Goal: Transaction & Acquisition: Purchase product/service

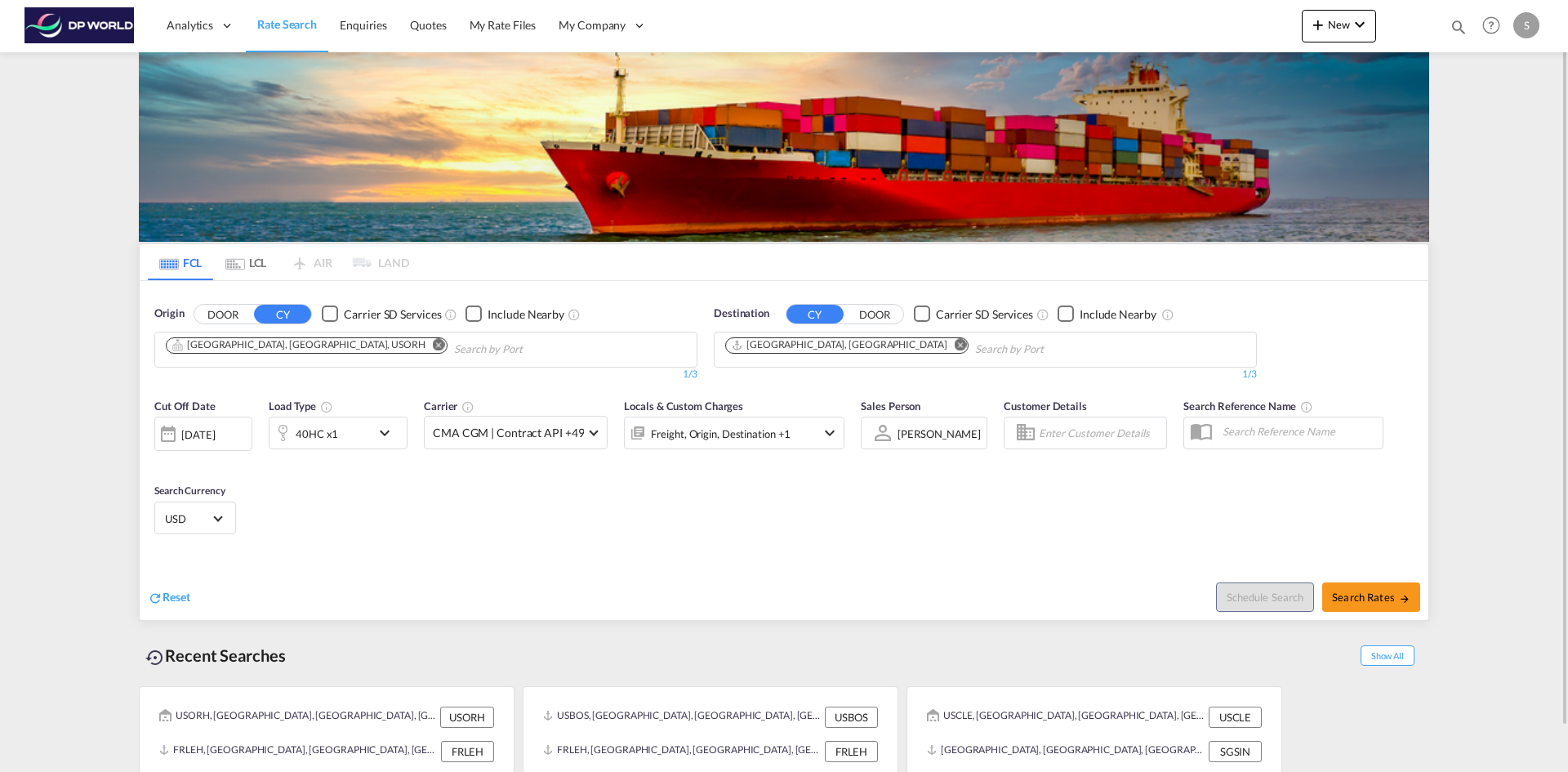
click at [433, 351] on md-icon "Remove" at bounding box center [439, 344] width 12 height 12
click at [306, 357] on input "Chips input." at bounding box center [243, 349] width 155 height 26
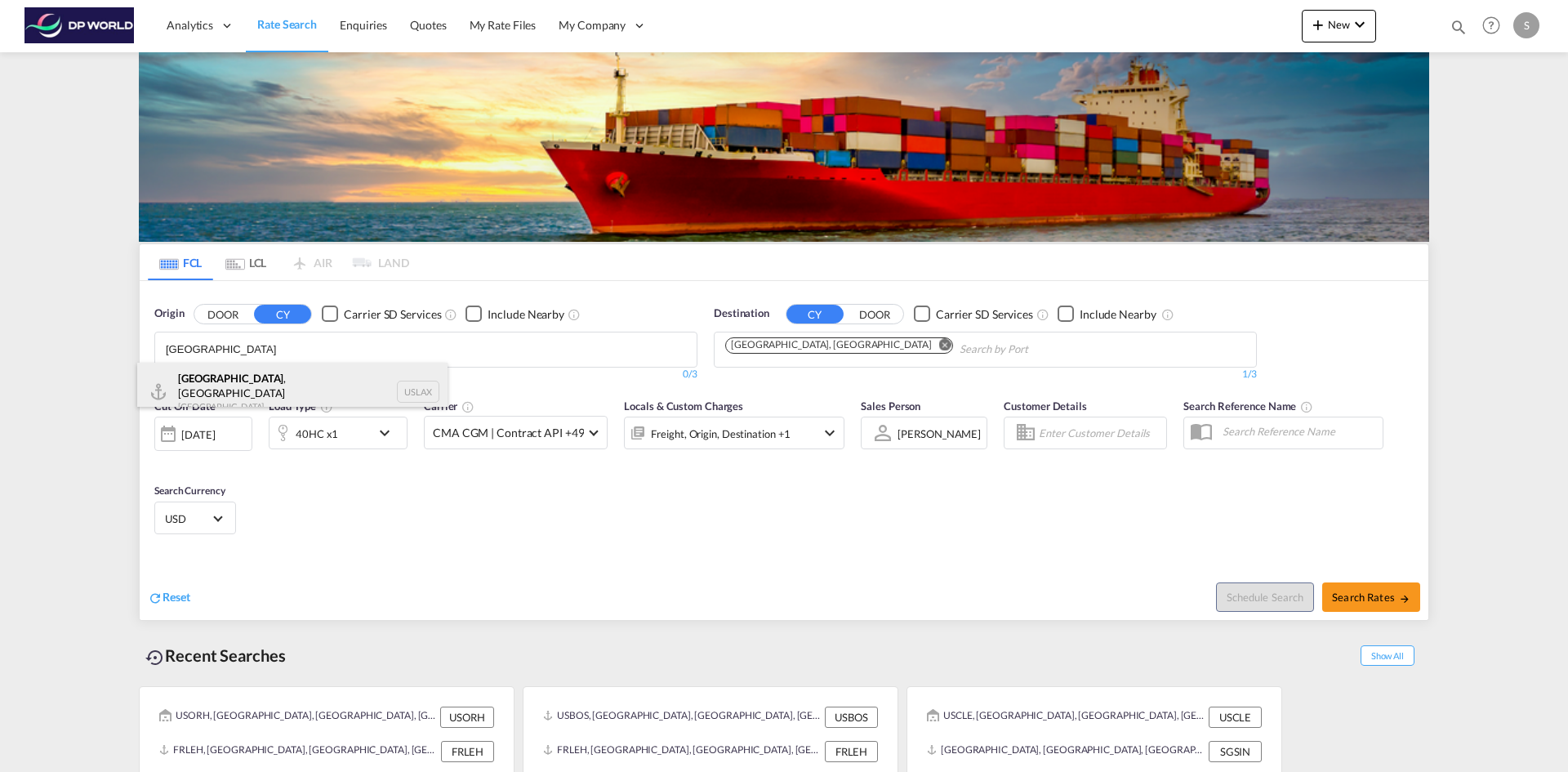
type input "LOS ANGELES"
click at [285, 379] on div "Los Angeles , CA United States USLAX" at bounding box center [292, 392] width 310 height 58
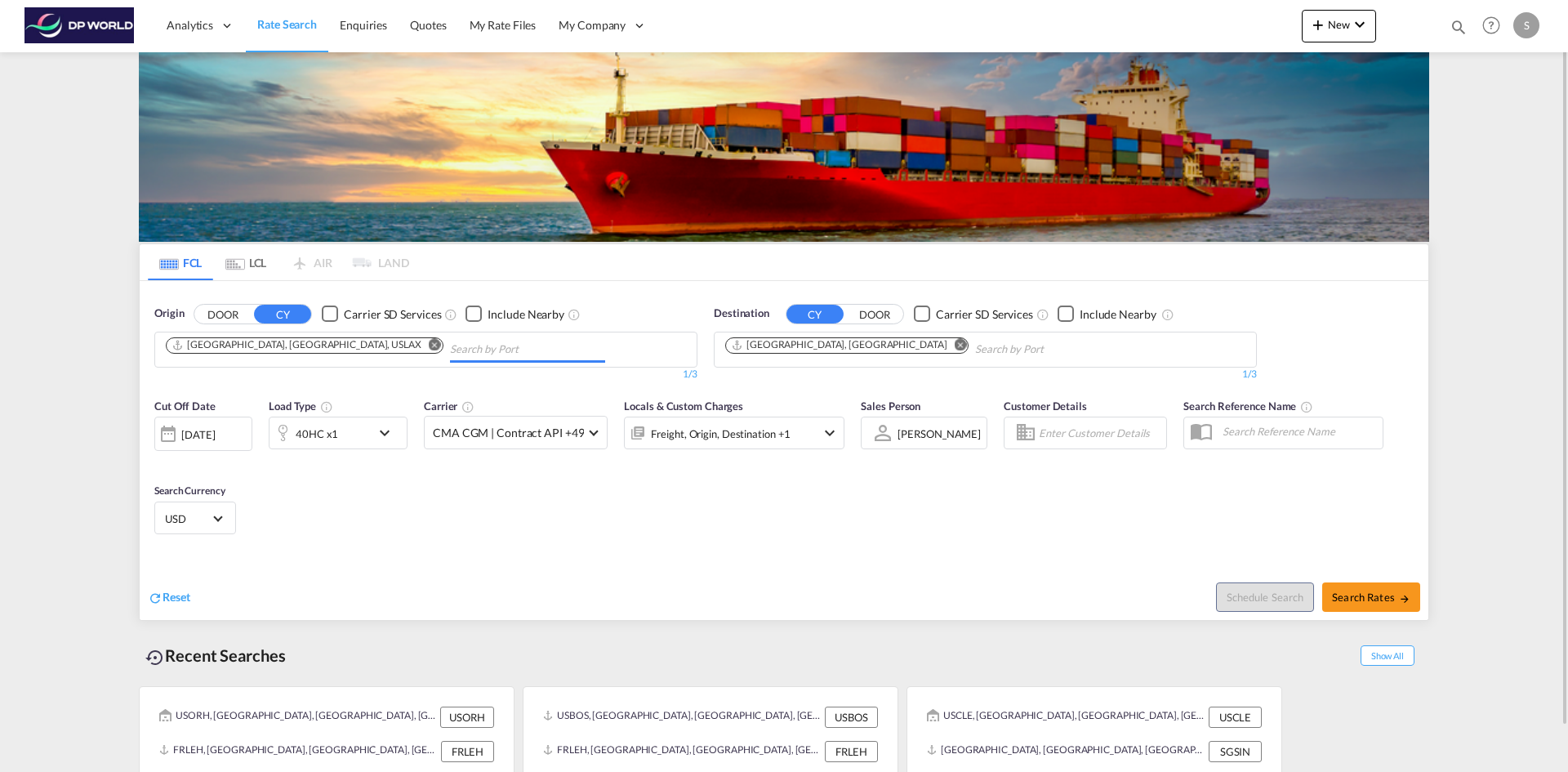
click at [955, 346] on md-icon "Remove" at bounding box center [961, 344] width 12 height 12
click at [800, 347] on body "Analytics Dashboard Rate Search Enquiries Quotes My Rate Files My Company" at bounding box center [784, 386] width 1568 height 772
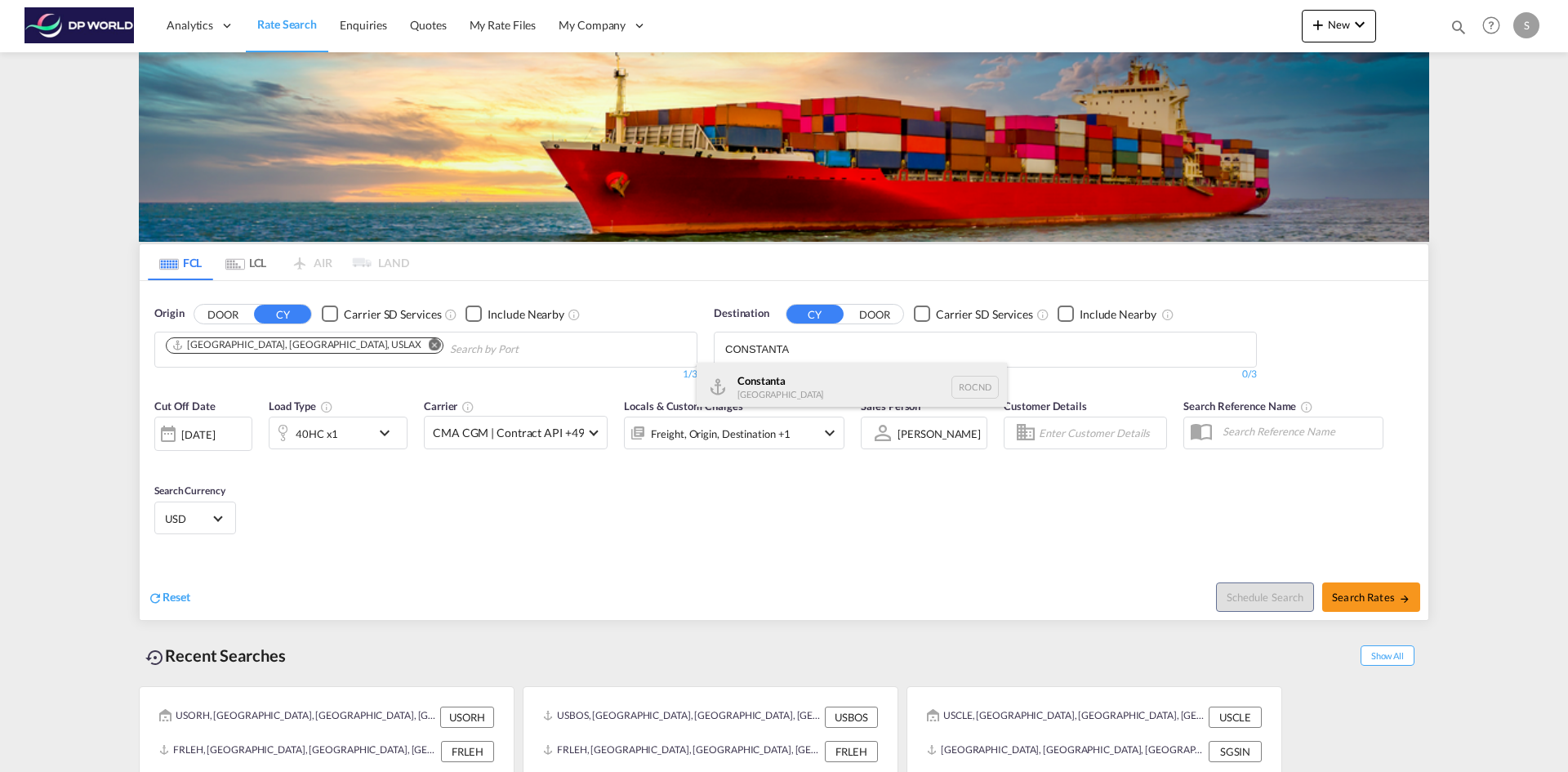
type input "CONSTANTA"
click at [778, 384] on div "Constanta Romania ROCND" at bounding box center [851, 387] width 310 height 49
click at [381, 430] on md-icon "icon-chevron-down" at bounding box center [388, 432] width 28 height 19
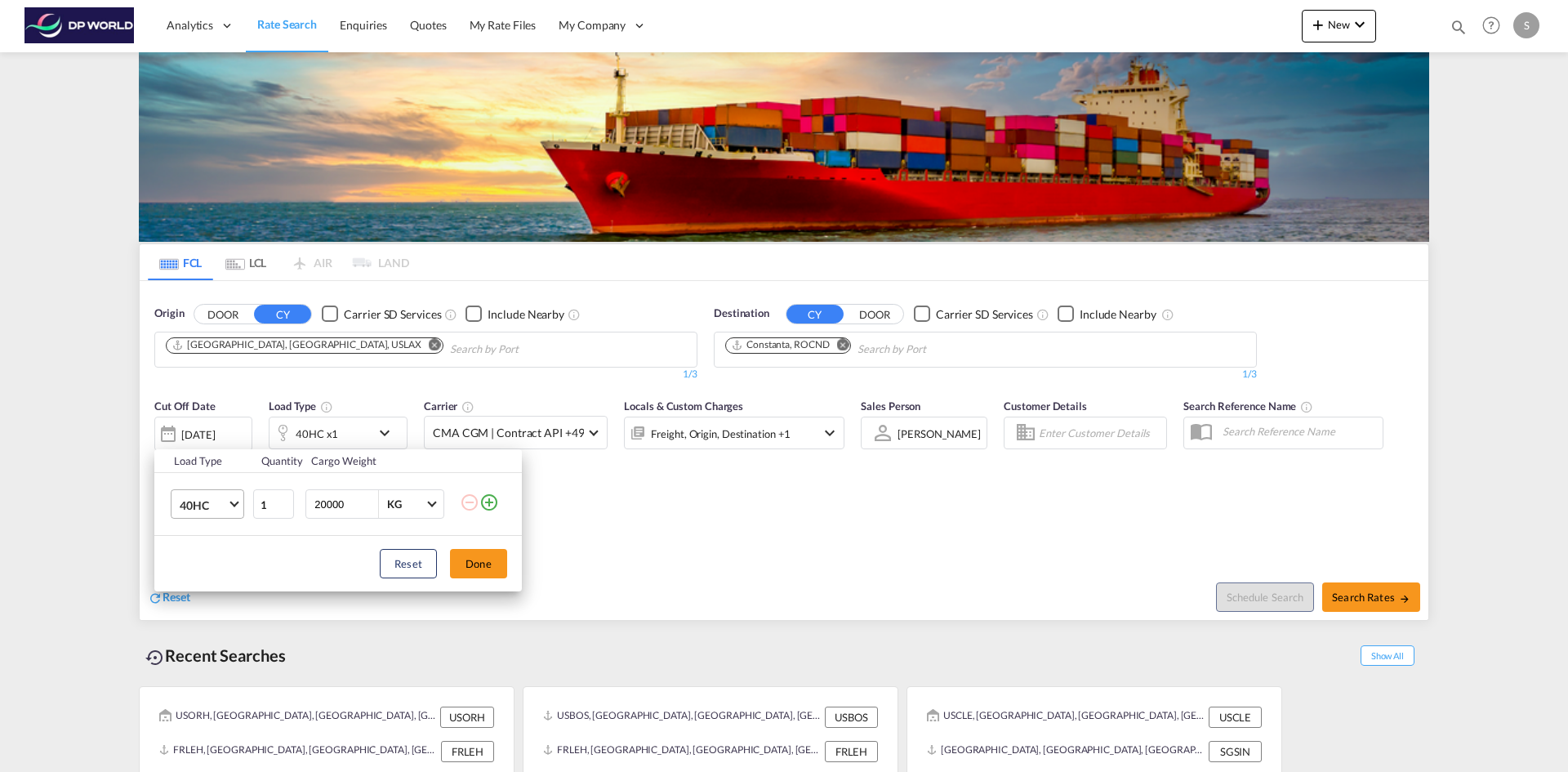
click at [218, 504] on span "40HC" at bounding box center [203, 505] width 47 height 16
click at [221, 424] on md-option "20GP" at bounding box center [222, 426] width 111 height 39
click at [486, 567] on button "Done" at bounding box center [478, 564] width 57 height 30
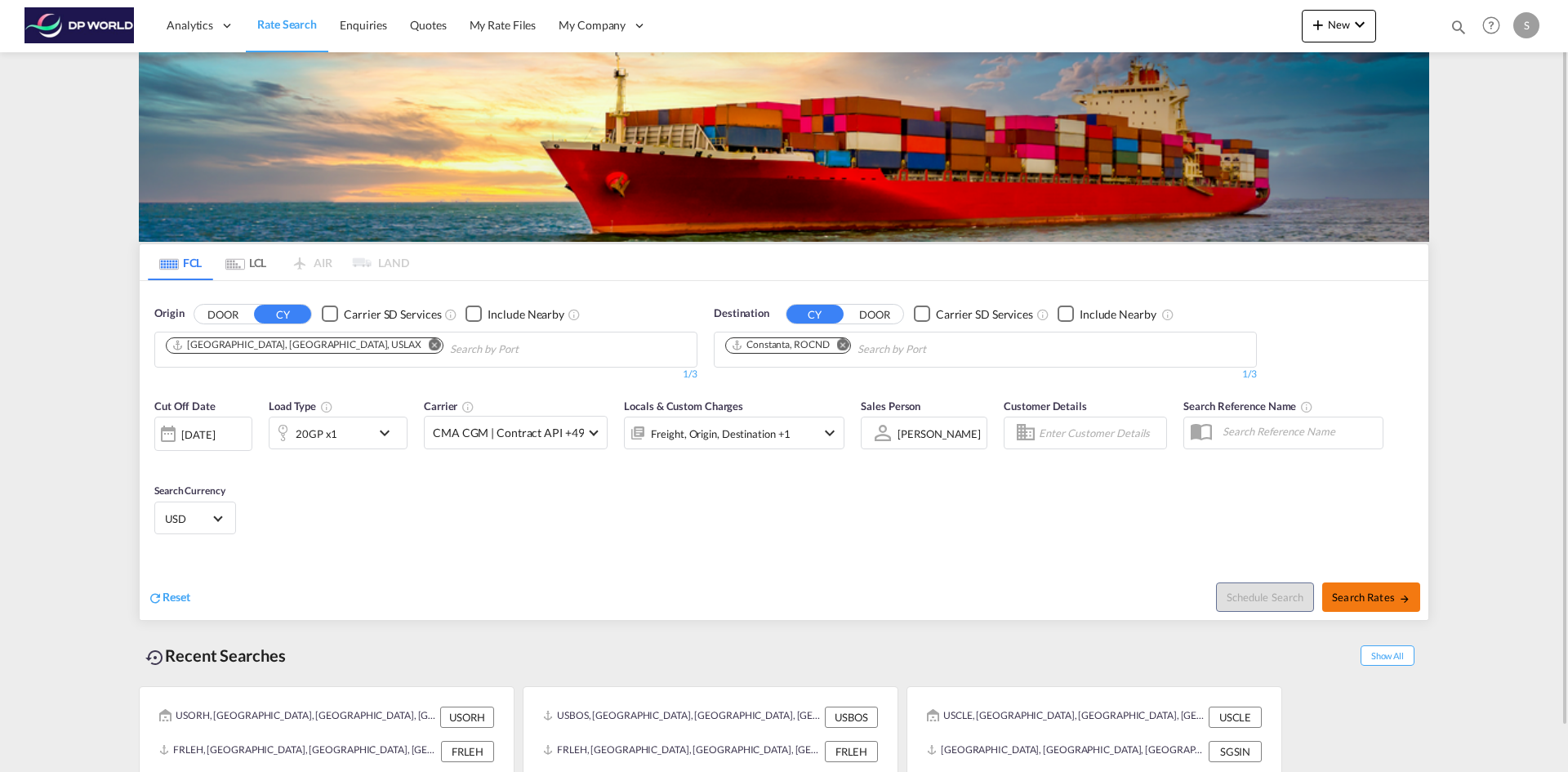
click at [1369, 597] on span "Search Rates" at bounding box center [1371, 597] width 79 height 13
type input "USLAX to ROCND / 13 Oct 2025"
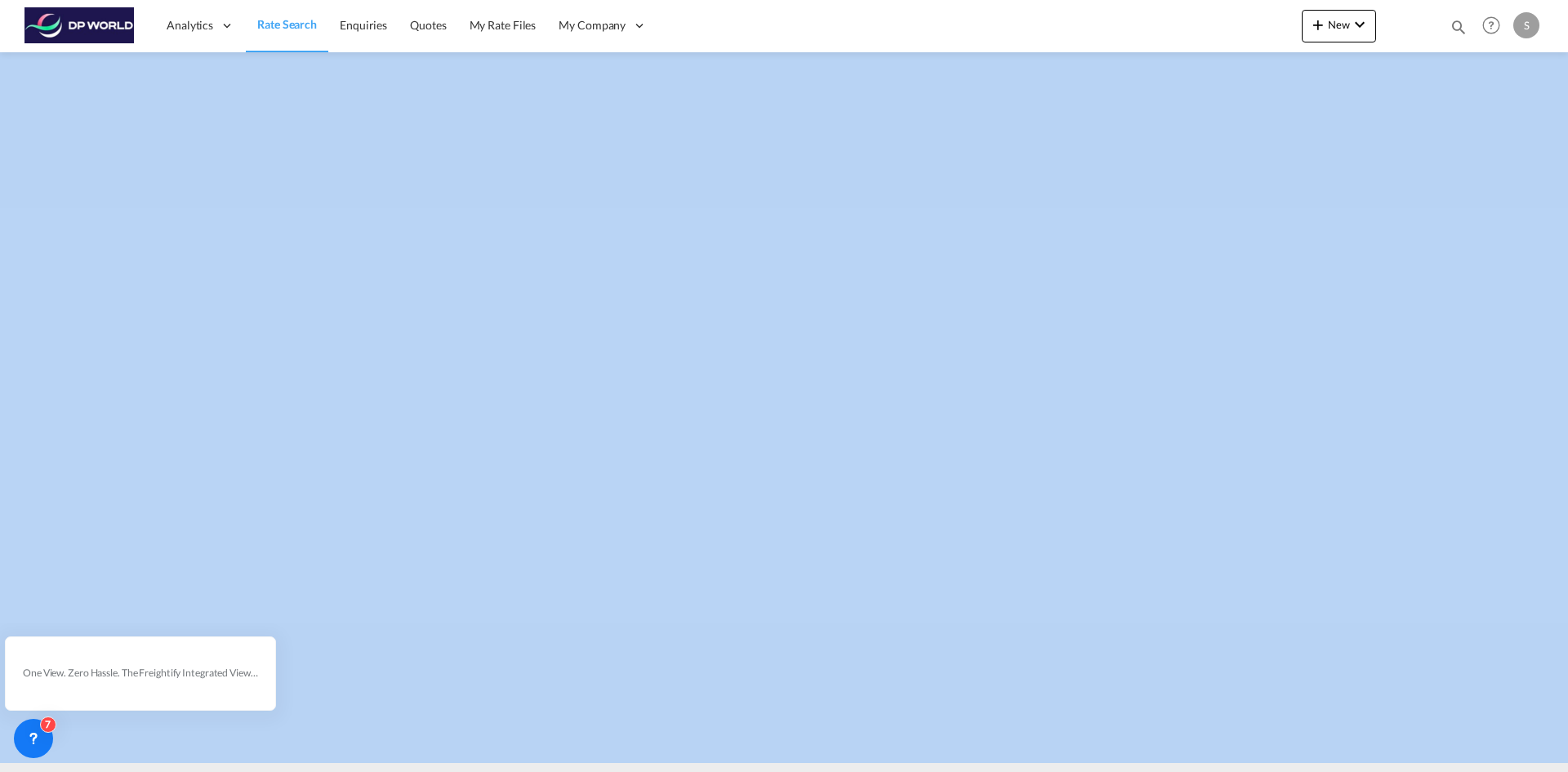
drag, startPoint x: 2239, startPoint y: 99, endPoint x: 2093, endPoint y: 69, distance: 149.1
click at [1567, 69] on html "Analytics Dashboard Rate Search Enquiries Quotes My Rate Files" at bounding box center [784, 386] width 1568 height 772
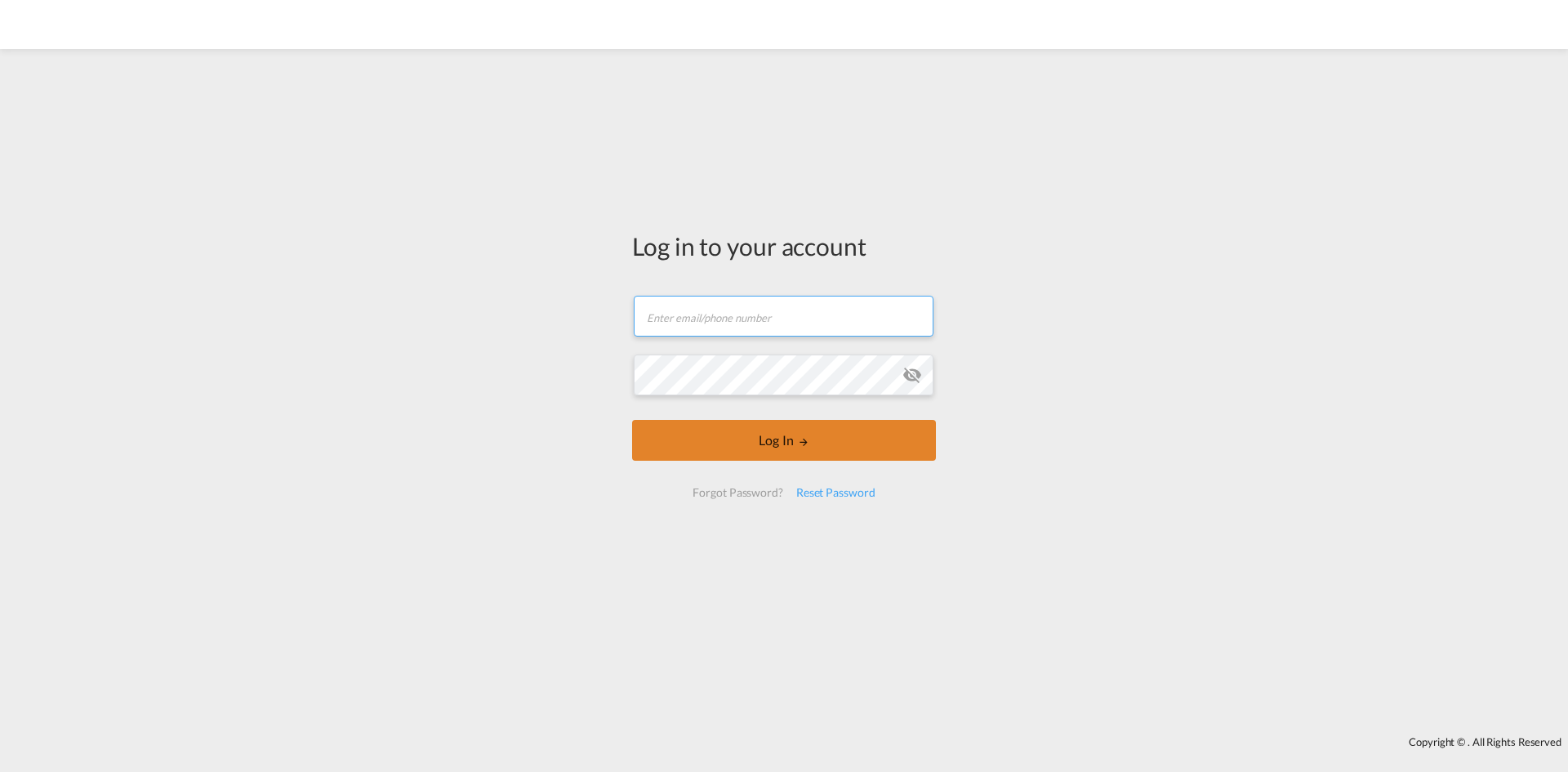
type input "[EMAIL_ADDRESS][PERSON_NAME][DOMAIN_NAME]"
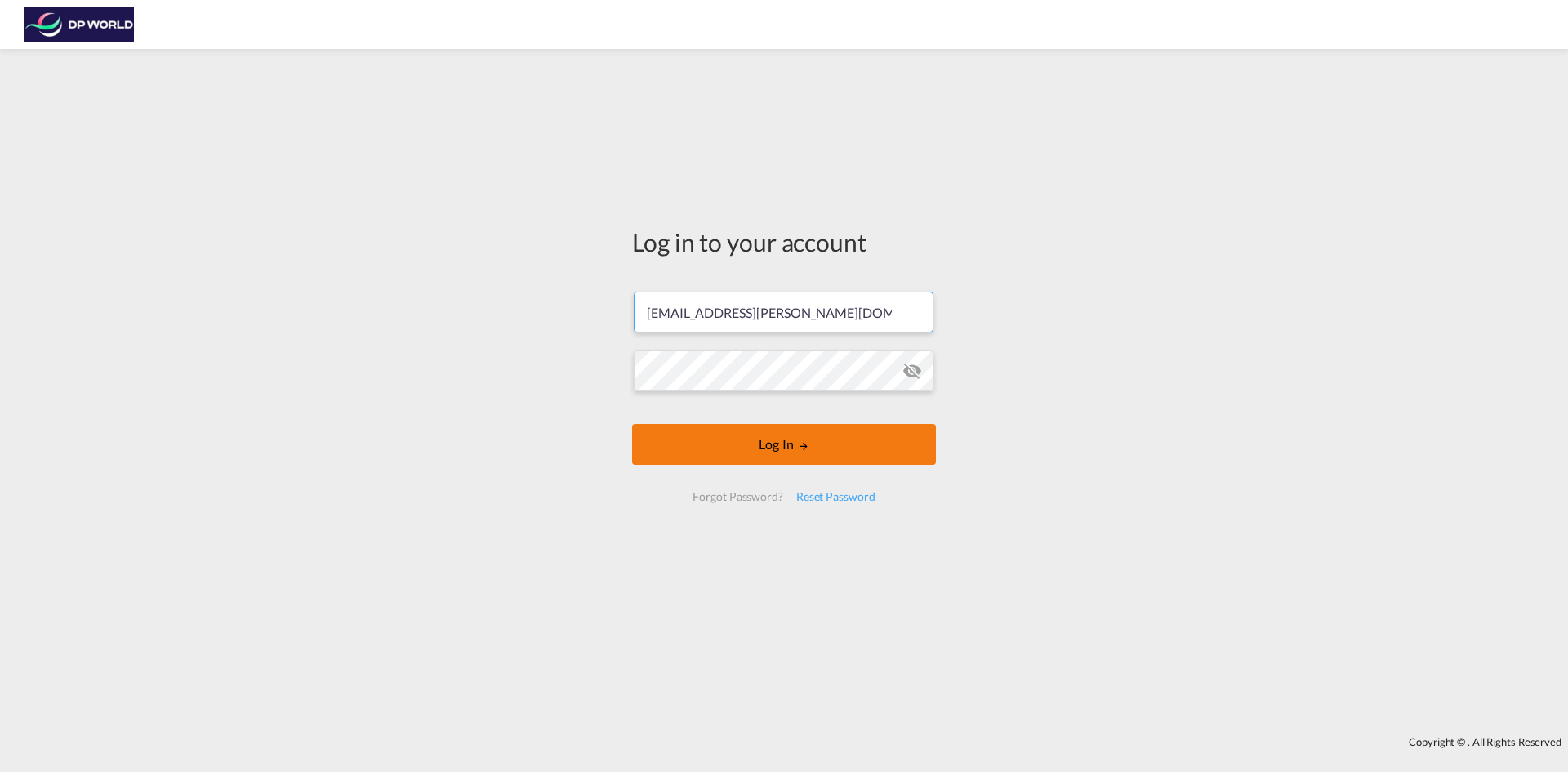
click at [765, 433] on button "Log In" at bounding box center [784, 444] width 304 height 41
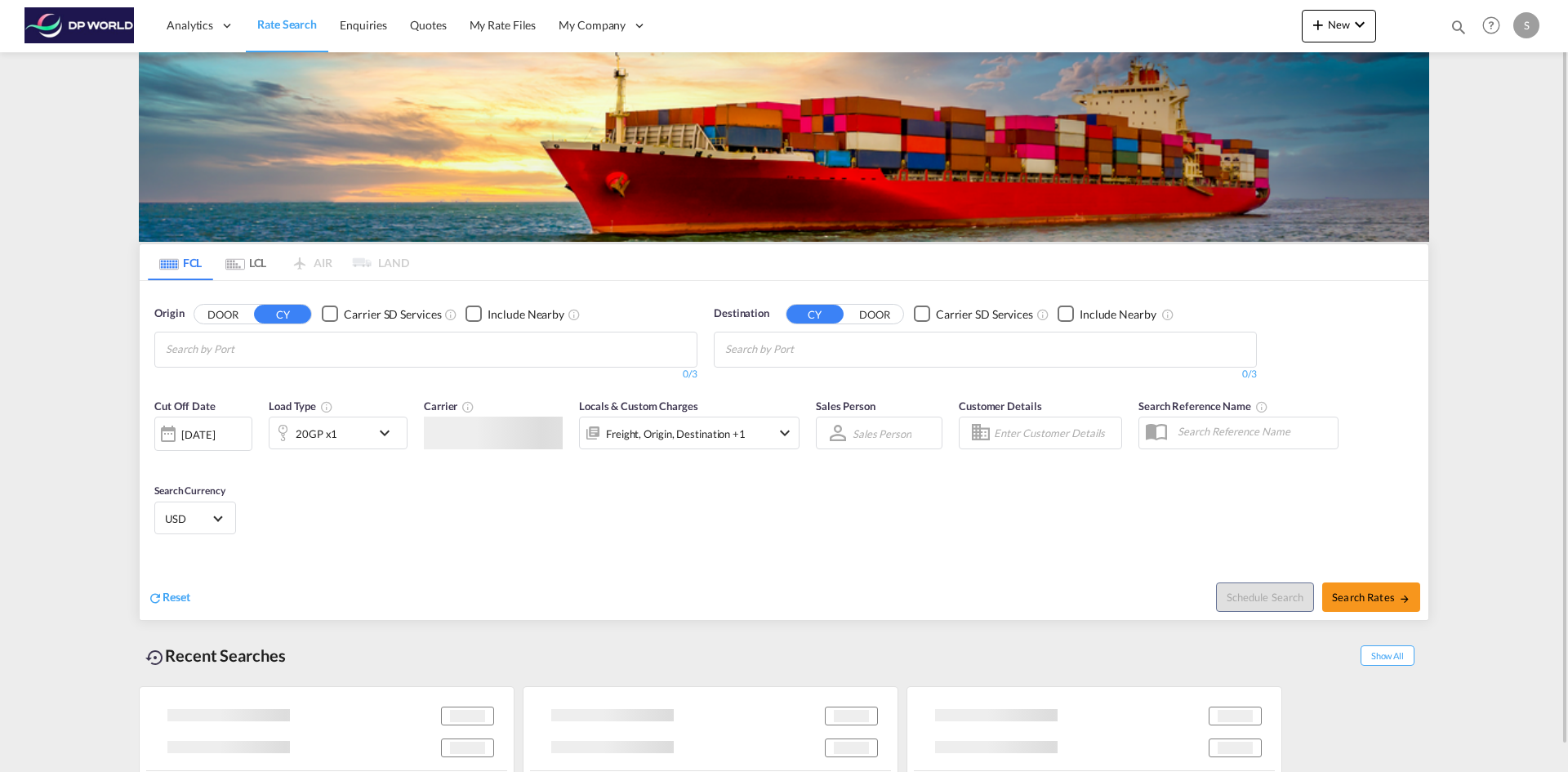
click at [295, 352] on input "Chips input." at bounding box center [243, 349] width 155 height 26
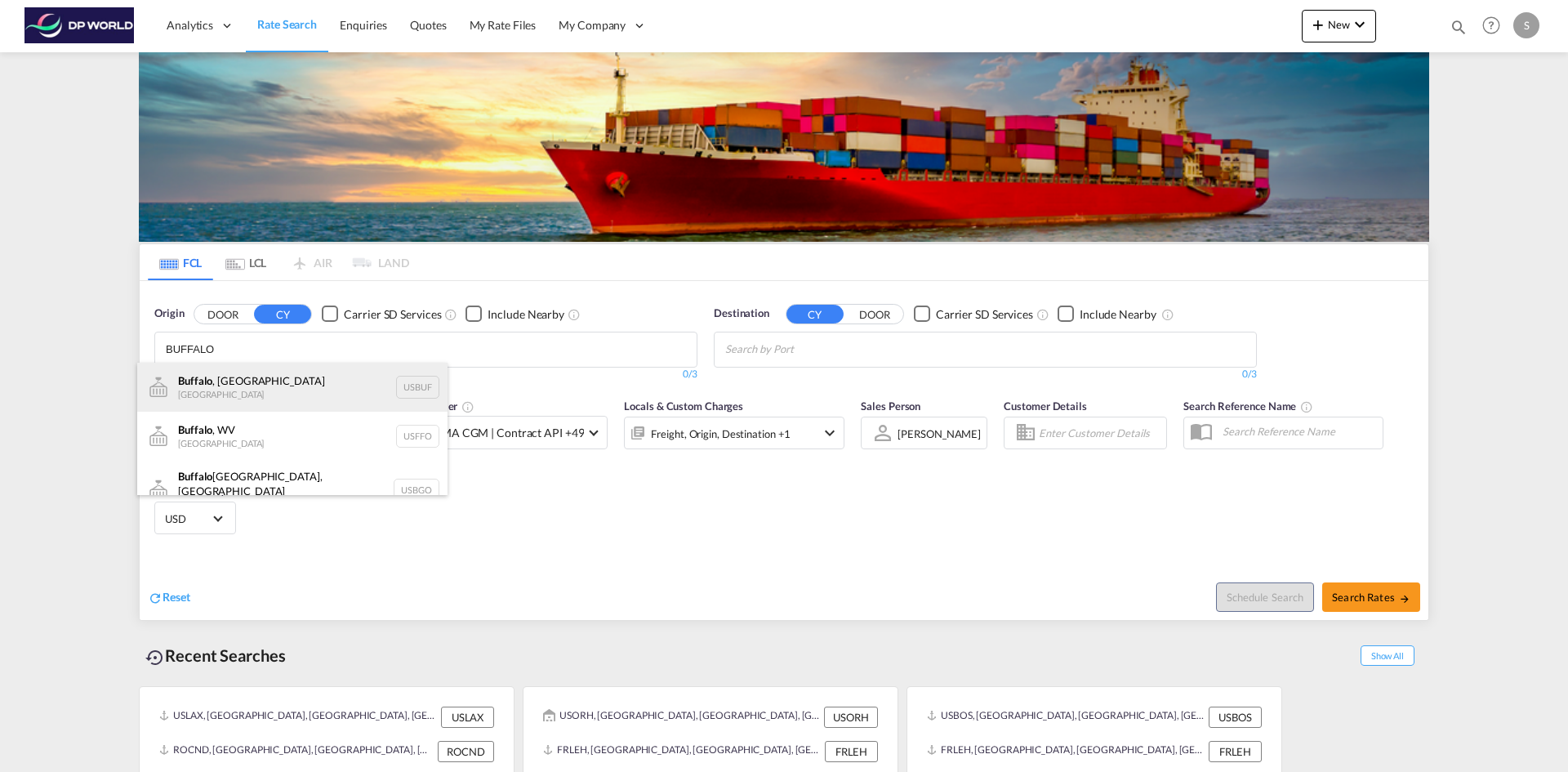
type input "BUFFALO"
click at [285, 375] on div "[GEOGRAPHIC_DATA] , [GEOGRAPHIC_DATA] [GEOGRAPHIC_DATA] USBUF" at bounding box center [292, 387] width 310 height 49
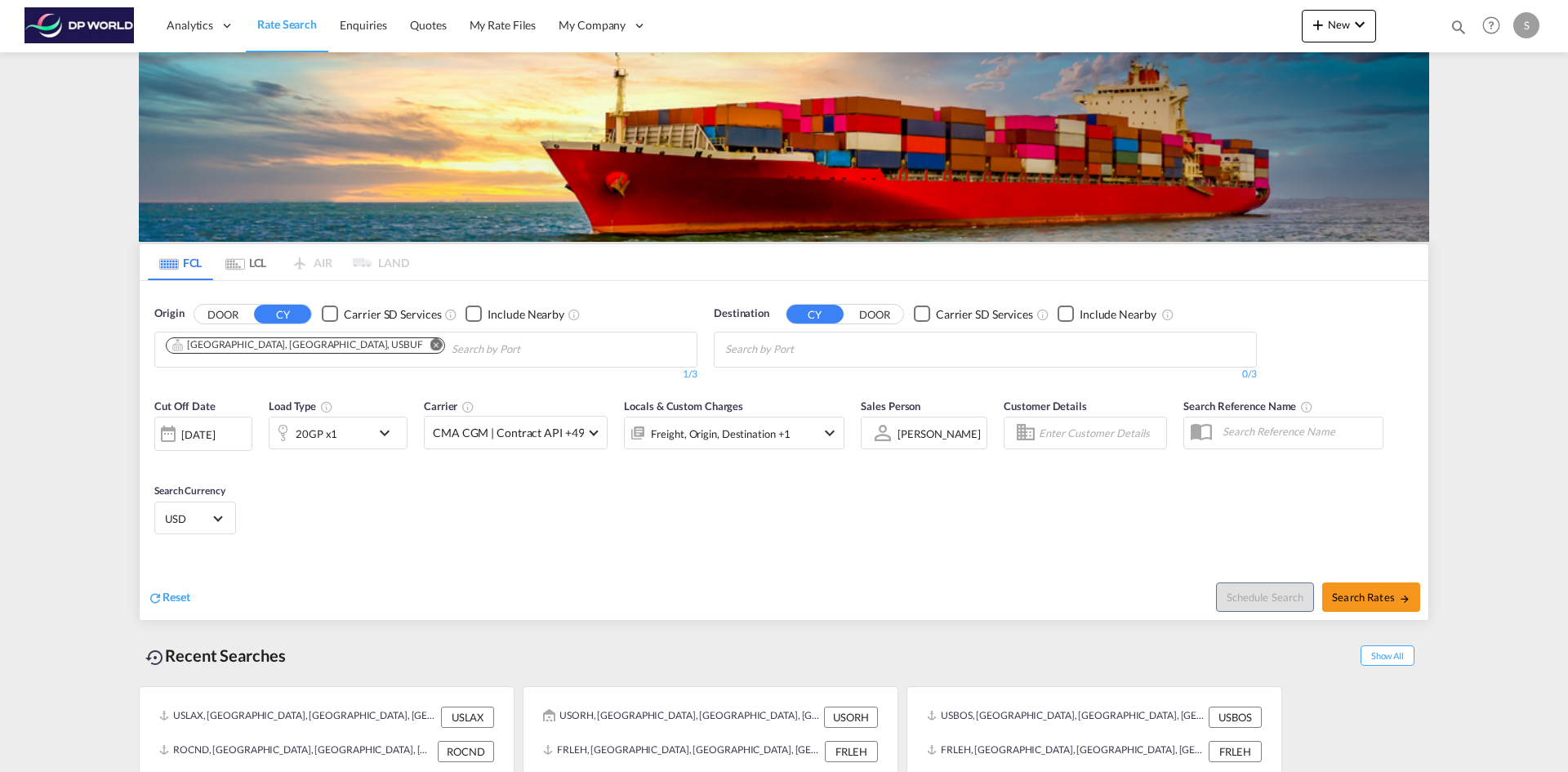
click at [784, 344] on body "Analytics Dashboard Rate Search Enquiries Quotes My Rate Files My Company" at bounding box center [784, 386] width 1568 height 772
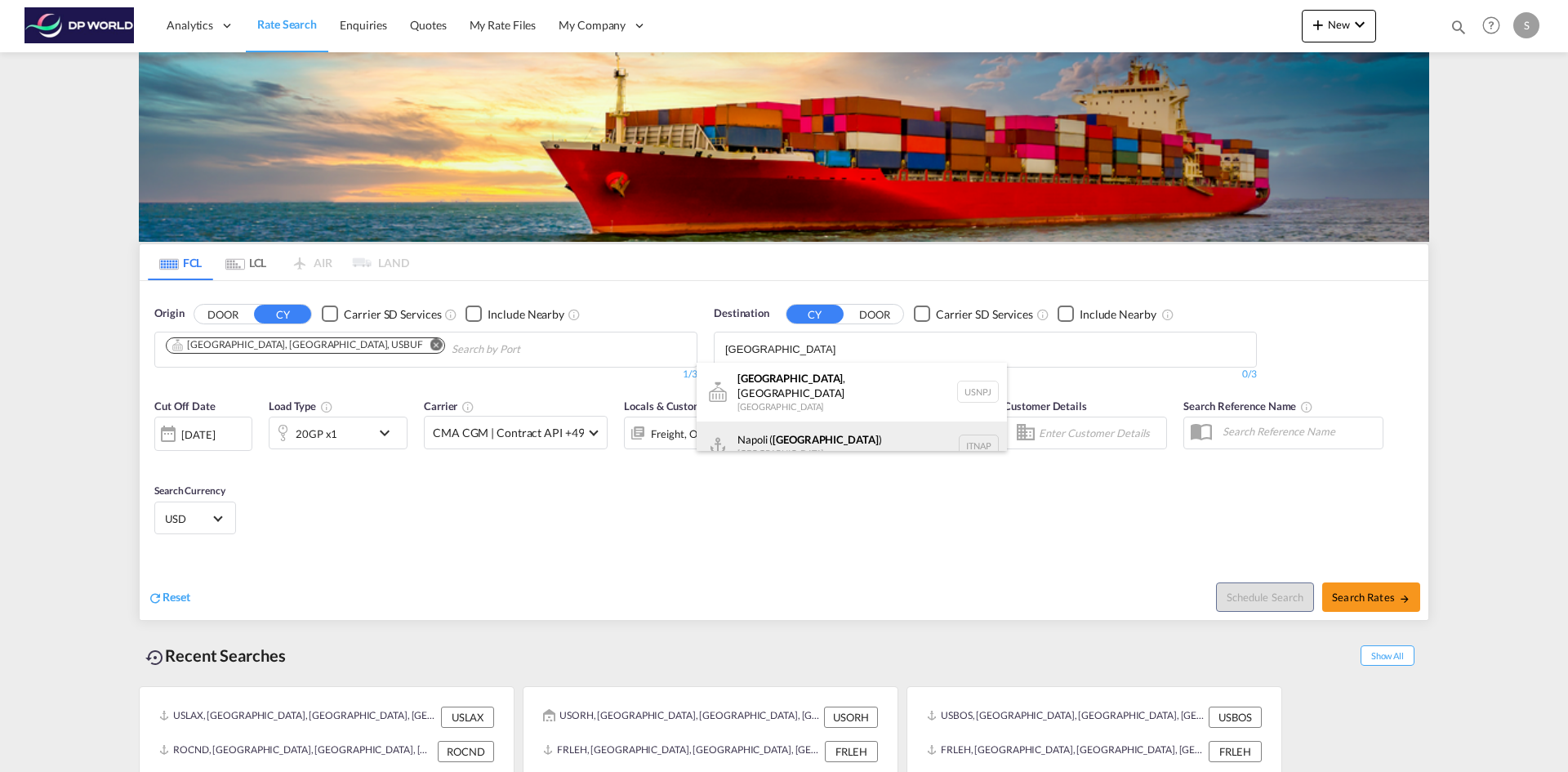
type input "[GEOGRAPHIC_DATA]"
click at [773, 433] on div "[GEOGRAPHIC_DATA] ( [GEOGRAPHIC_DATA] ) [GEOGRAPHIC_DATA] ITNAP" at bounding box center [851, 446] width 310 height 49
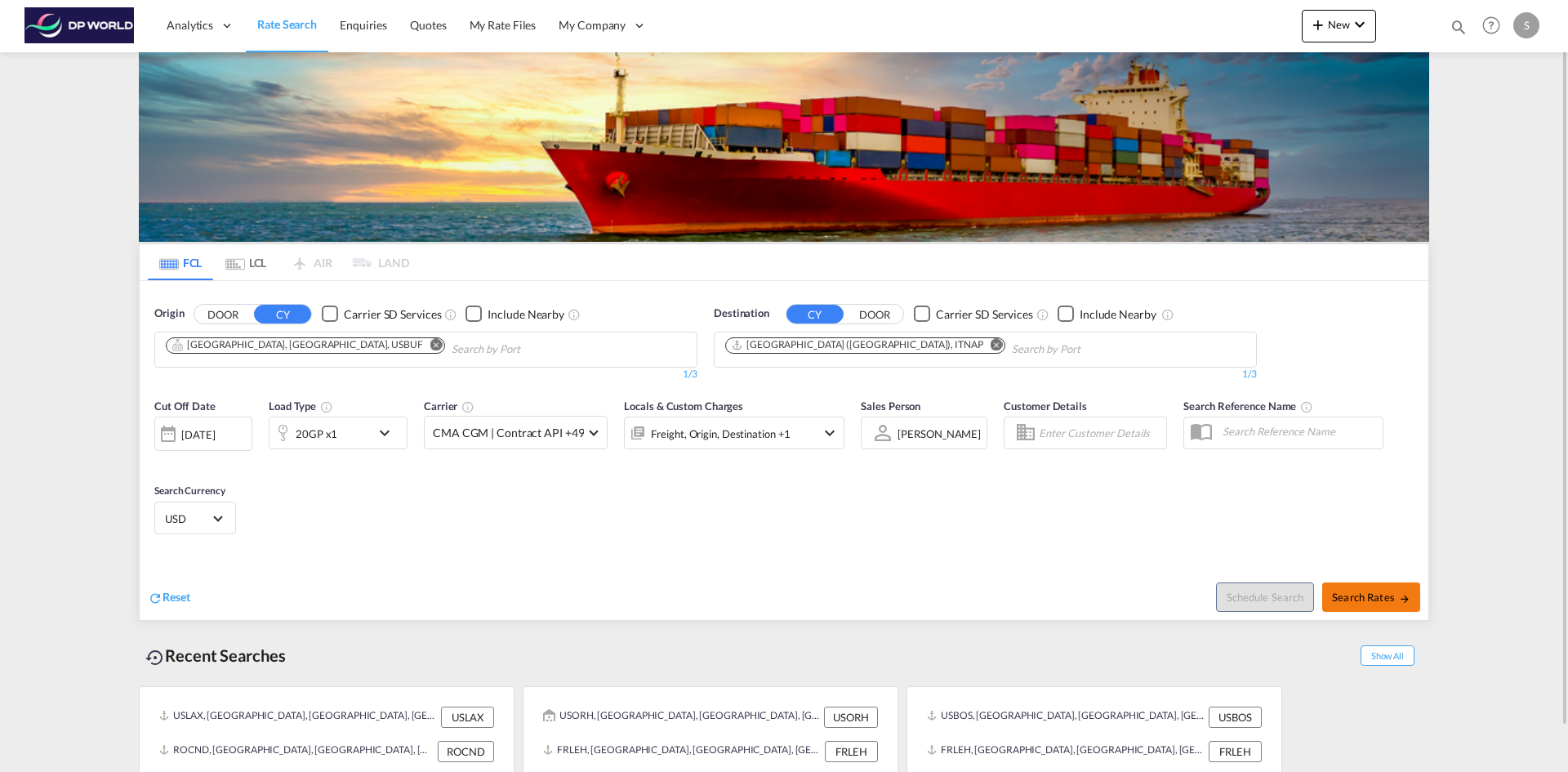
click at [1357, 602] on span "Search Rates" at bounding box center [1371, 597] width 79 height 13
type input "USBUF to ITNAP / [DATE]"
